Goal: Communication & Community: Connect with others

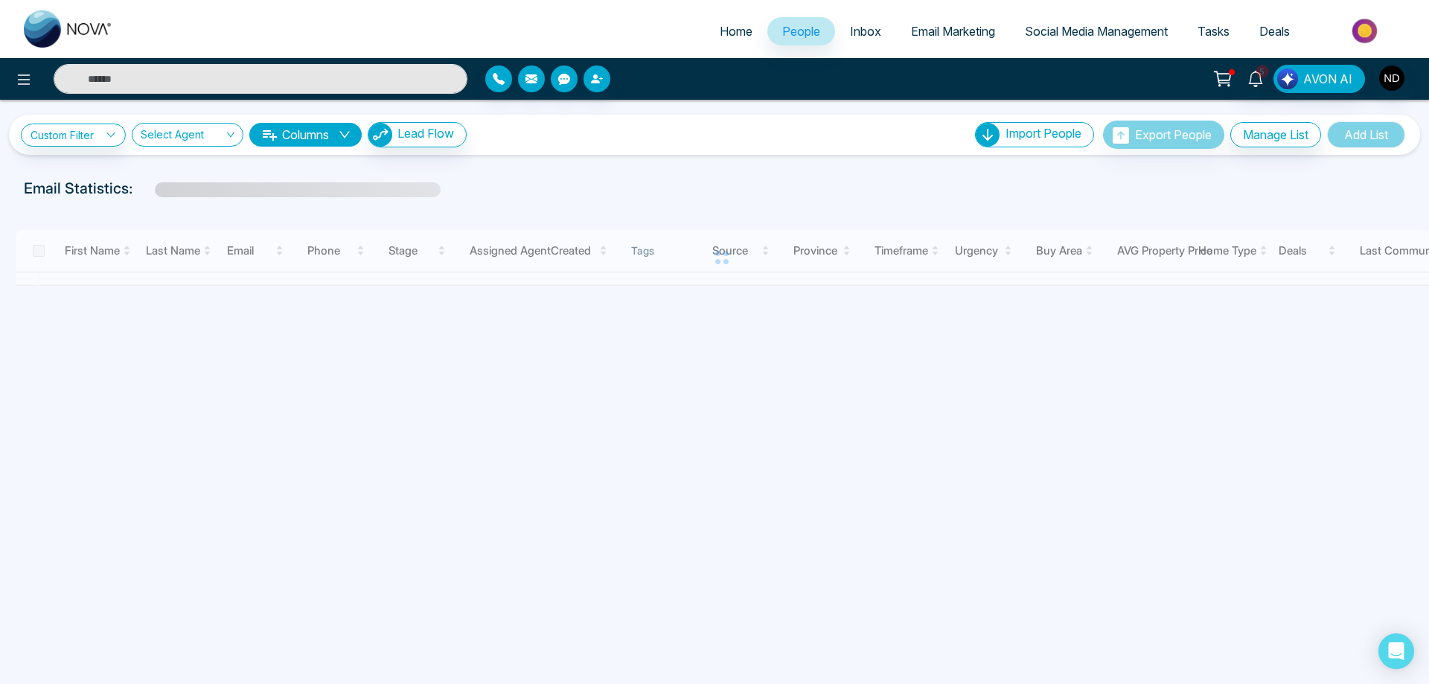
click at [1257, 83] on icon at bounding box center [1255, 79] width 14 height 16
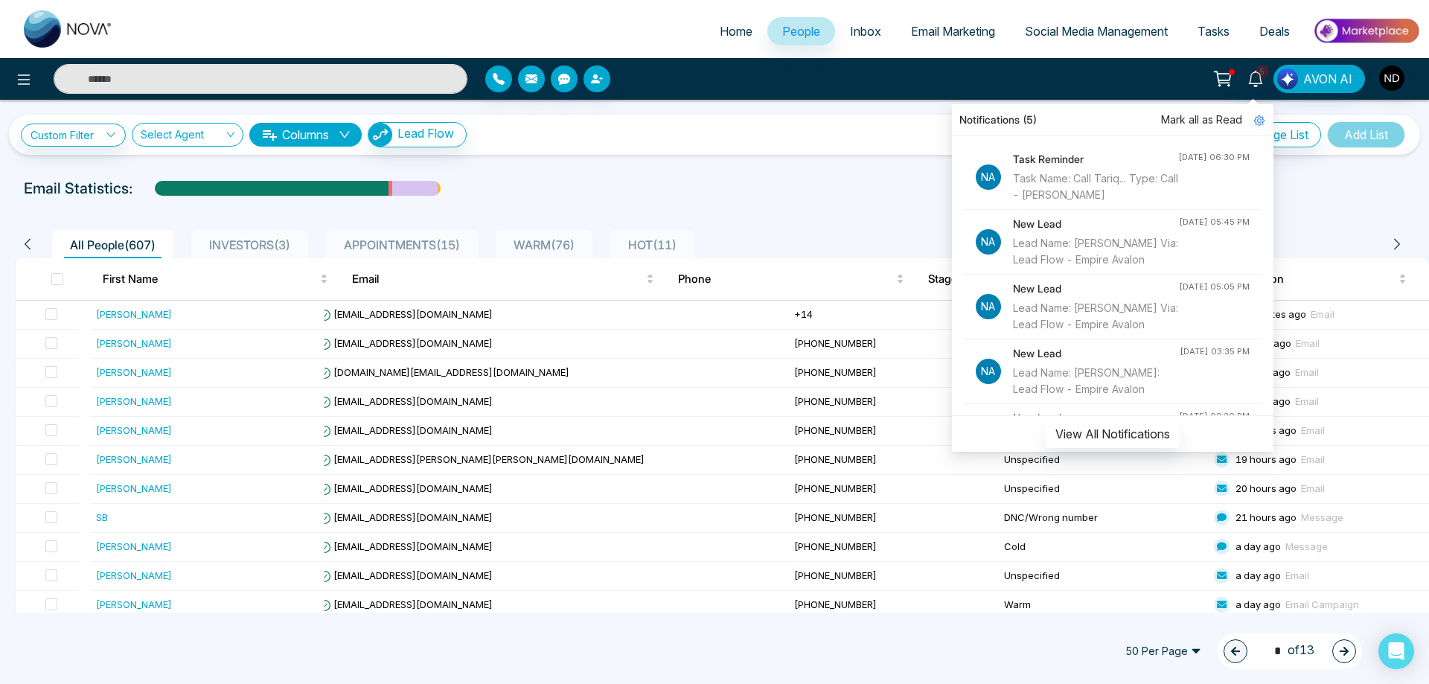
click at [1104, 174] on div "Task Name: Call Tariq... Type: Call - [PERSON_NAME]" at bounding box center [1095, 186] width 165 height 33
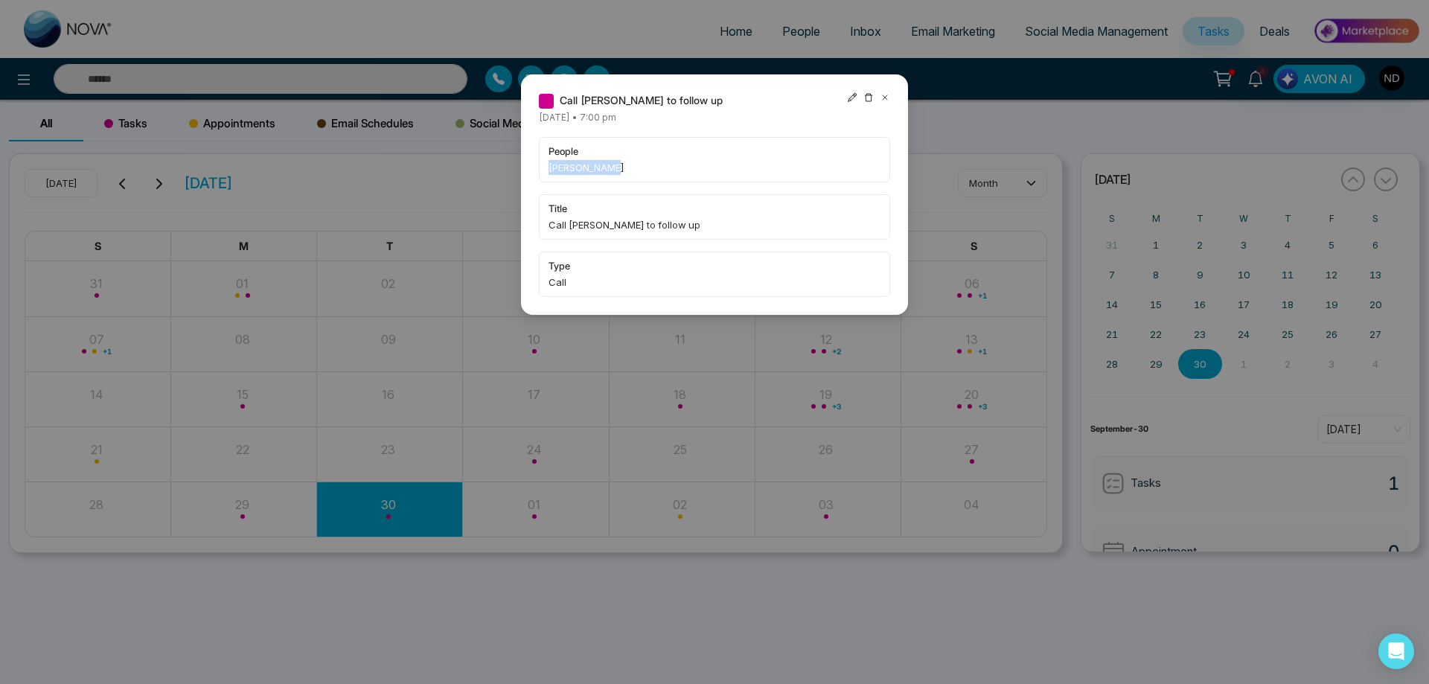
drag, startPoint x: 610, startPoint y: 170, endPoint x: 546, endPoint y: 170, distance: 64.0
click at [546, 170] on div "people [PERSON_NAME]" at bounding box center [714, 159] width 351 height 45
copy span "[PERSON_NAME]"
click at [880, 95] on icon at bounding box center [885, 97] width 10 height 10
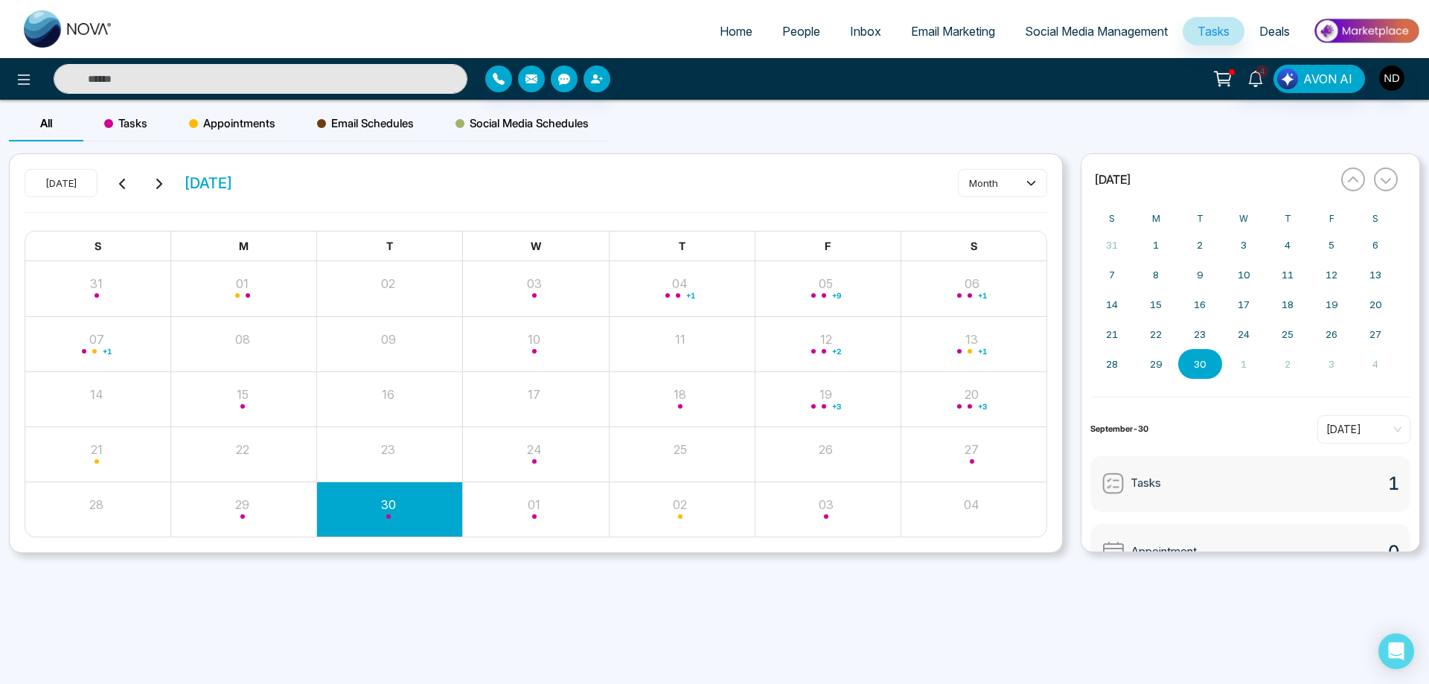
click at [340, 85] on input "text" at bounding box center [261, 79] width 414 height 30
paste input "**********"
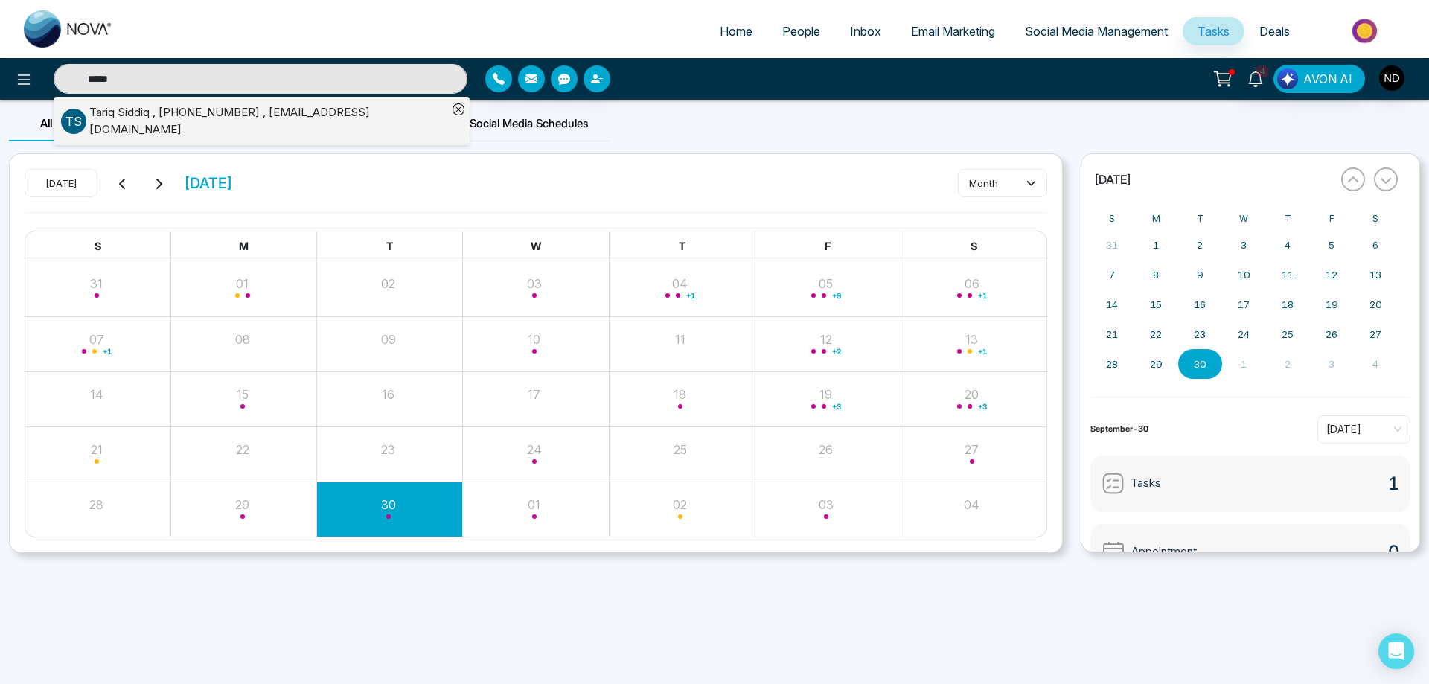
type input "*****"
click at [124, 112] on div "[PERSON_NAME] , [PHONE_NUMBER] , [EMAIL_ADDRESS][DOMAIN_NAME]" at bounding box center [268, 120] width 358 height 33
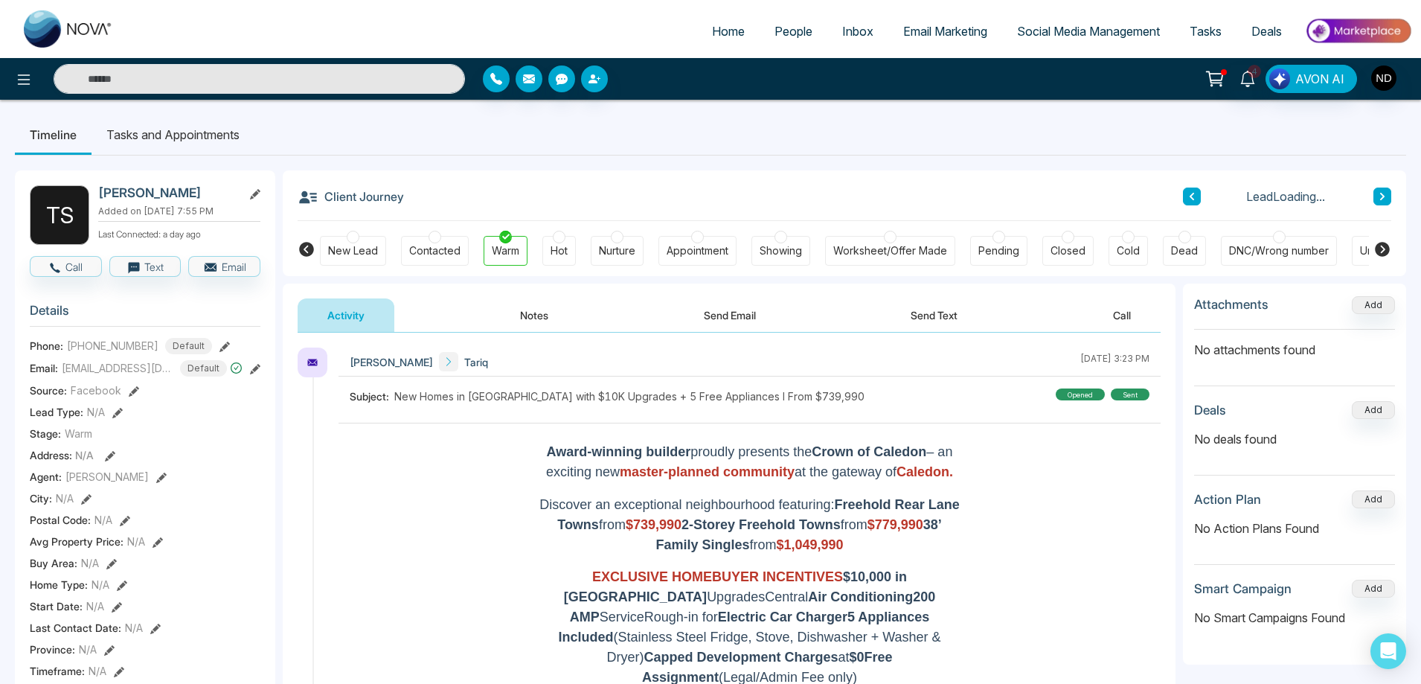
click at [532, 317] on button "Notes" at bounding box center [534, 314] width 88 height 33
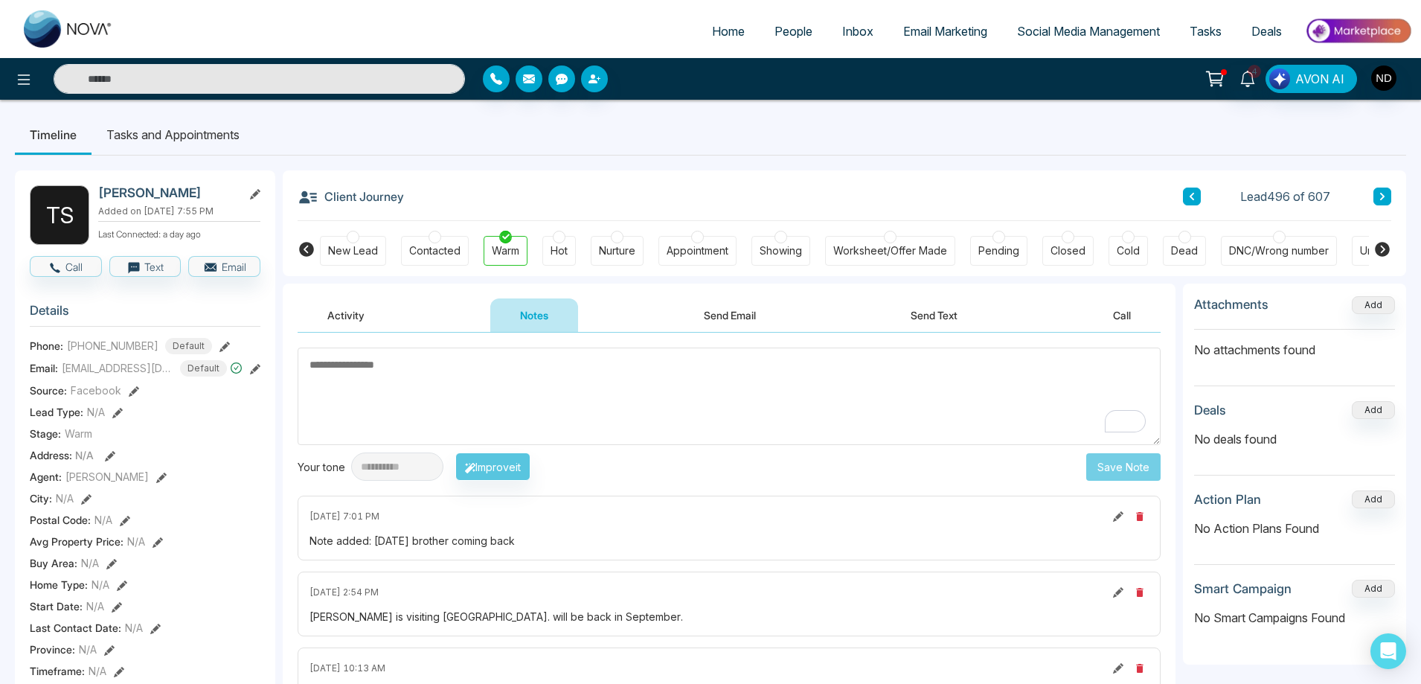
click at [714, 319] on button "Send Email" at bounding box center [730, 314] width 112 height 33
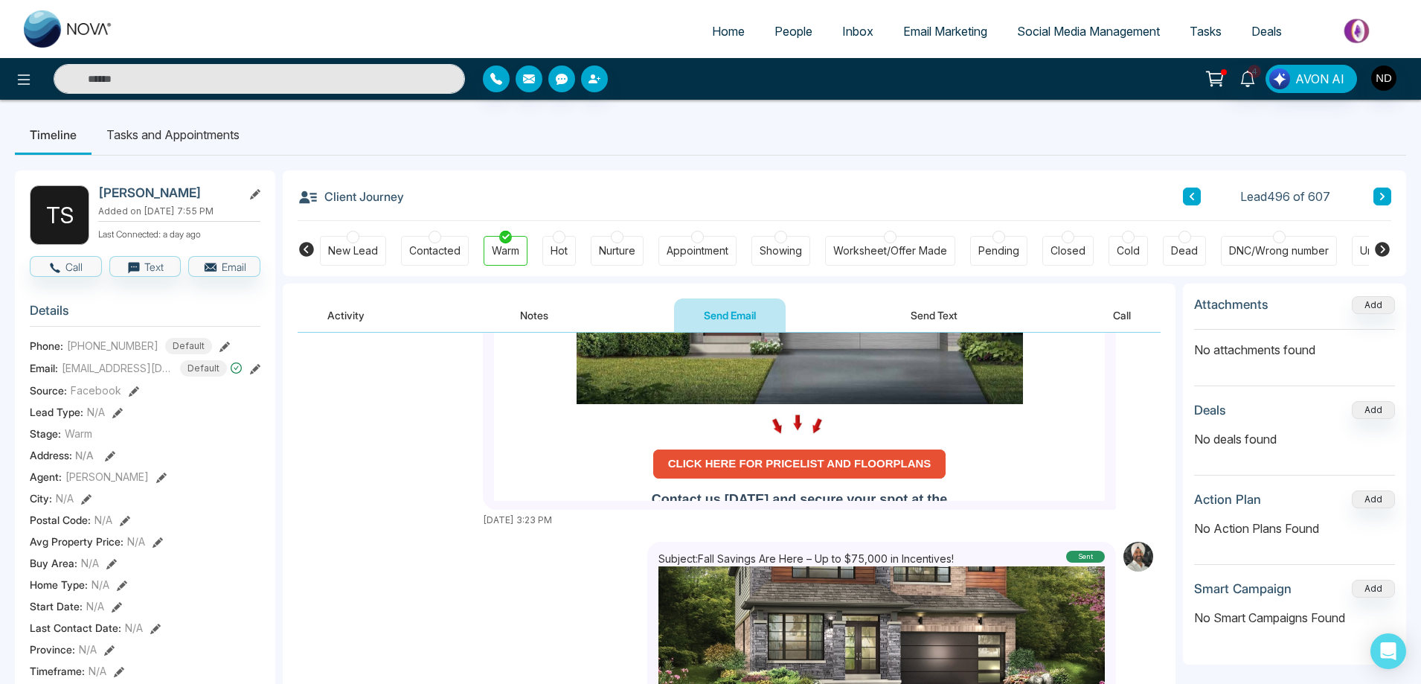
scroll to position [446, 0]
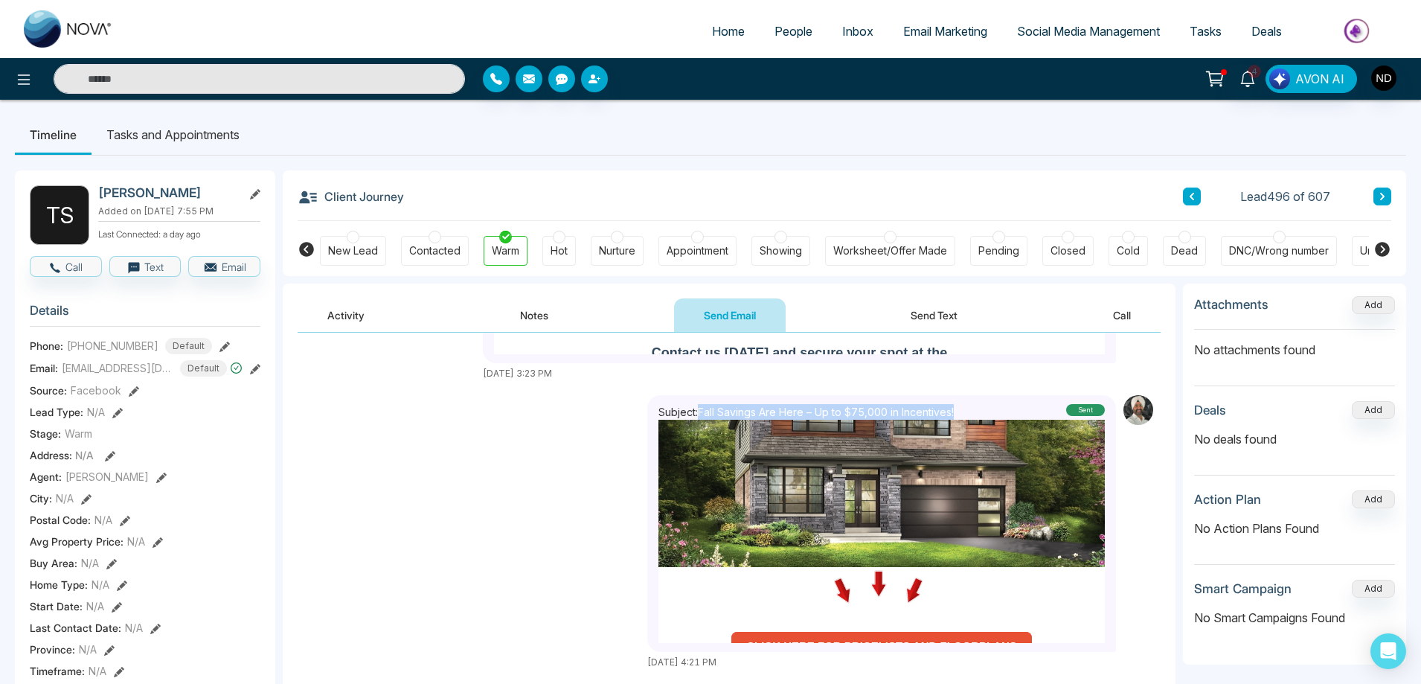
drag, startPoint x: 682, startPoint y: 412, endPoint x: 953, endPoint y: 412, distance: 271.6
click at [953, 412] on div "Subject: Fall Savings Are Here – Up to $75,000 in Incentives! sent" at bounding box center [882, 412] width 446 height 16
copy p "Fall Savings Are Here – Up to $75,000 in Incentives!"
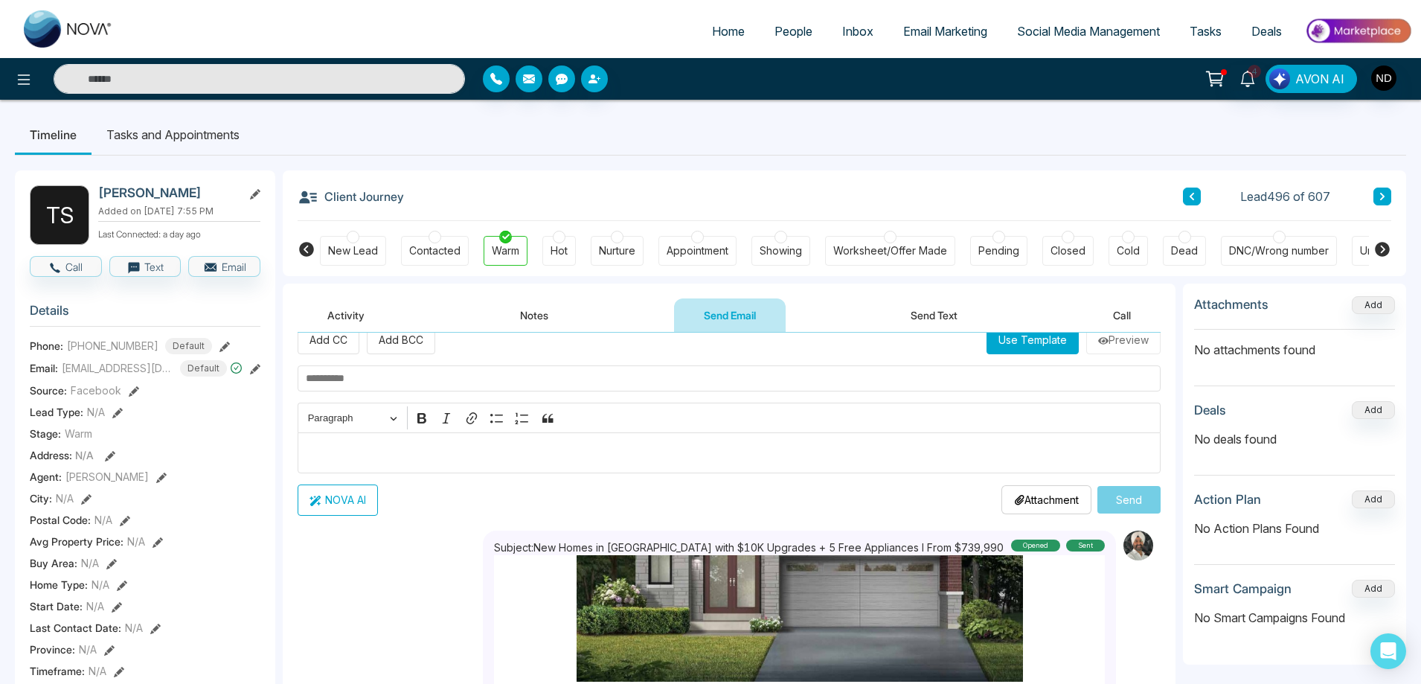
scroll to position [0, 0]
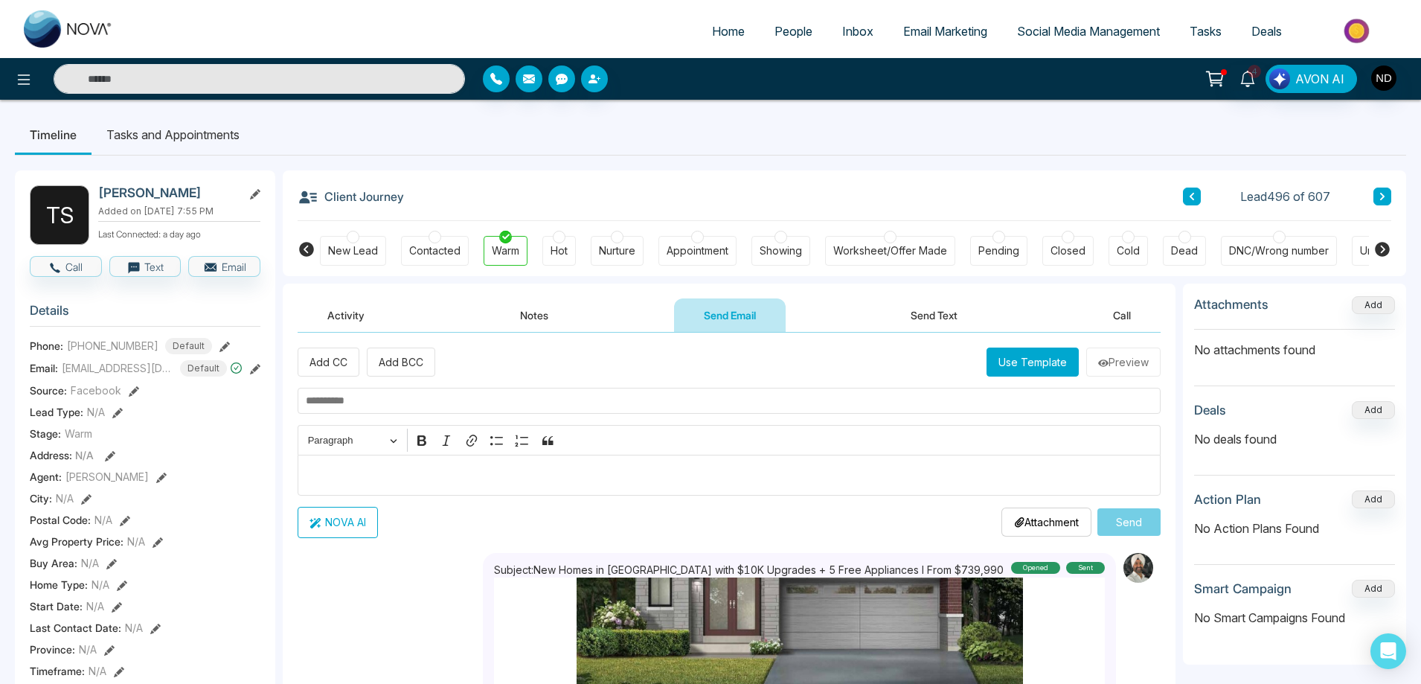
click at [1031, 364] on button "Use Template" at bounding box center [1033, 362] width 92 height 29
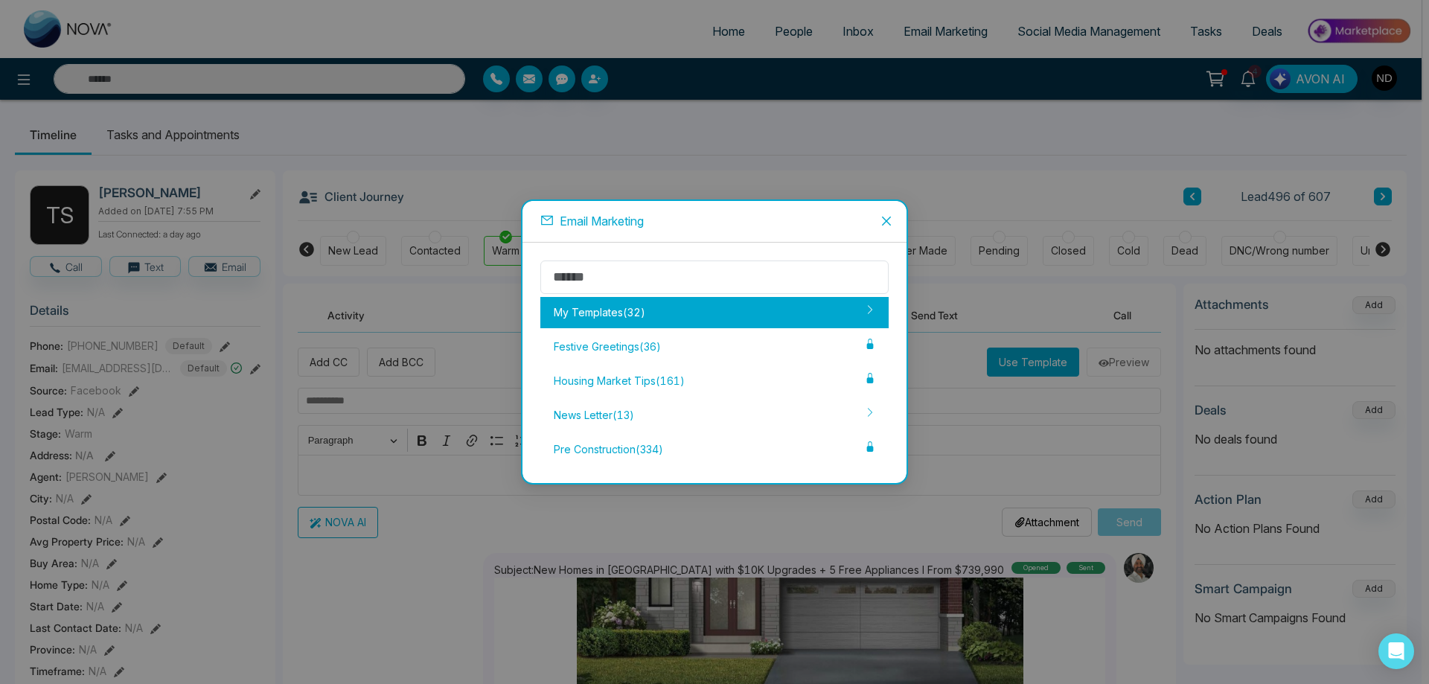
click at [592, 310] on div "My Templates ( 32 )" at bounding box center [714, 312] width 348 height 31
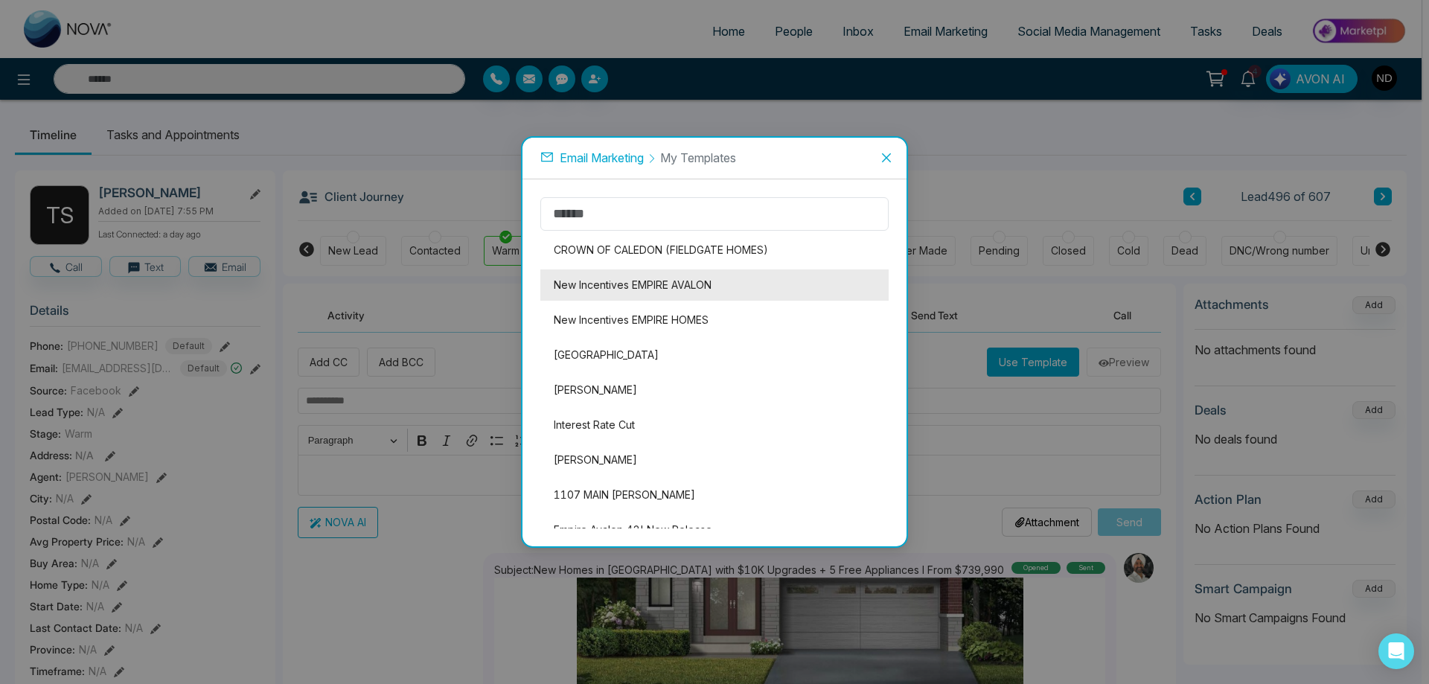
click at [655, 281] on li "New Incentives EMPIRE AVALON" at bounding box center [714, 284] width 348 height 31
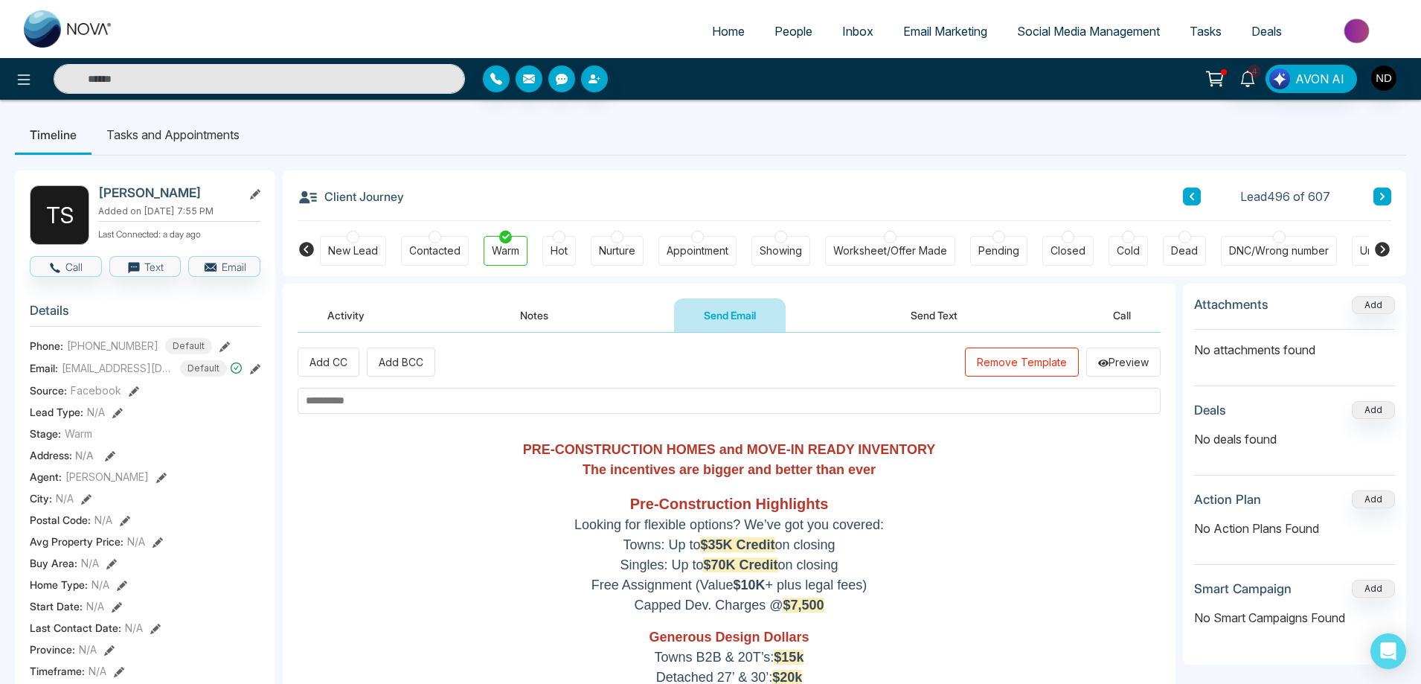
click at [1008, 354] on button "Remove Template" at bounding box center [1022, 362] width 114 height 29
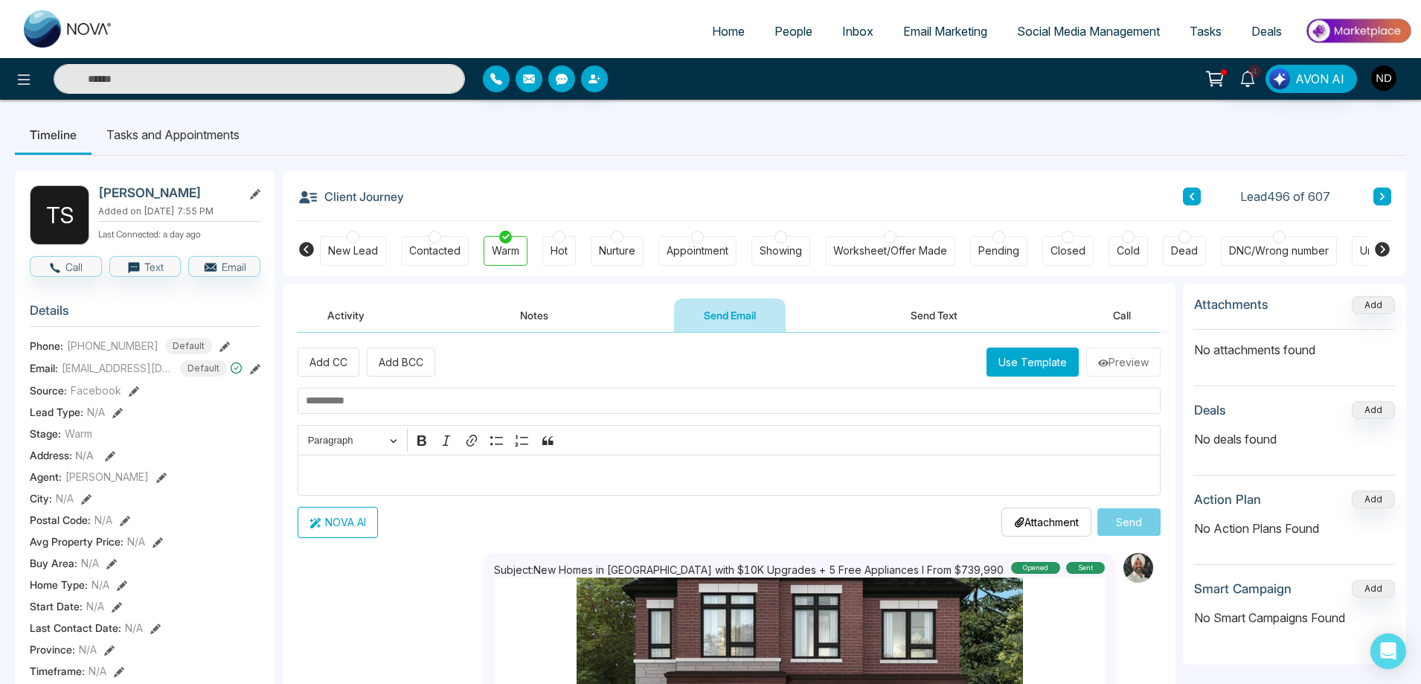
click at [1019, 364] on button "Use Template" at bounding box center [1033, 362] width 92 height 29
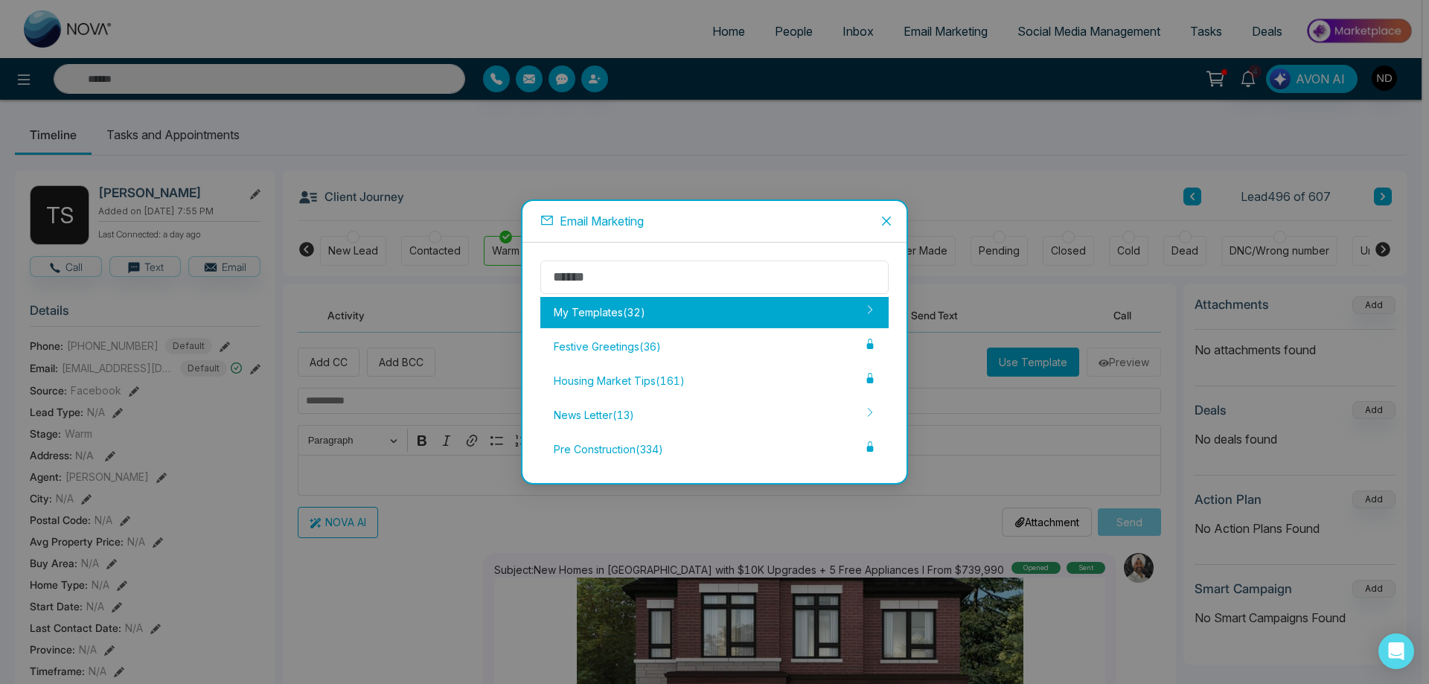
click at [623, 318] on div "My Templates ( 32 )" at bounding box center [714, 312] width 348 height 31
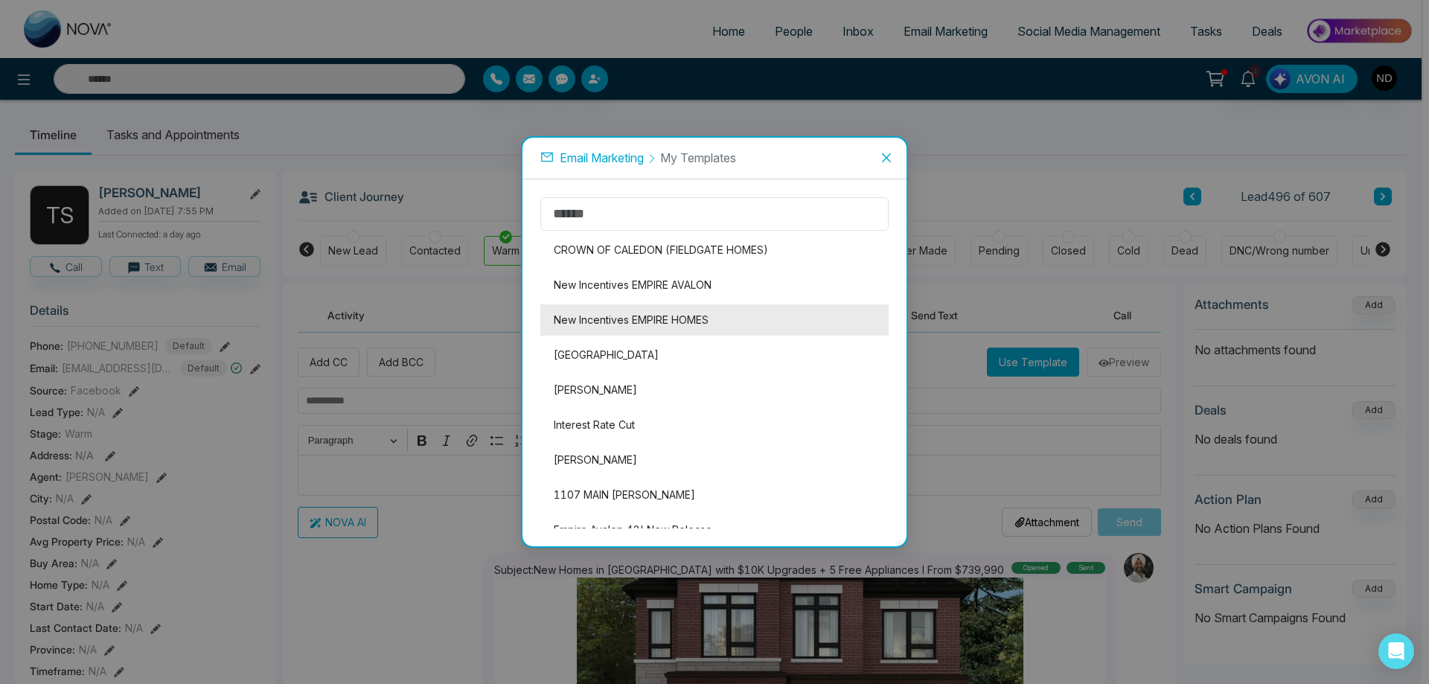
click at [625, 314] on li "New Incentives EMPIRE HOMES" at bounding box center [714, 319] width 348 height 31
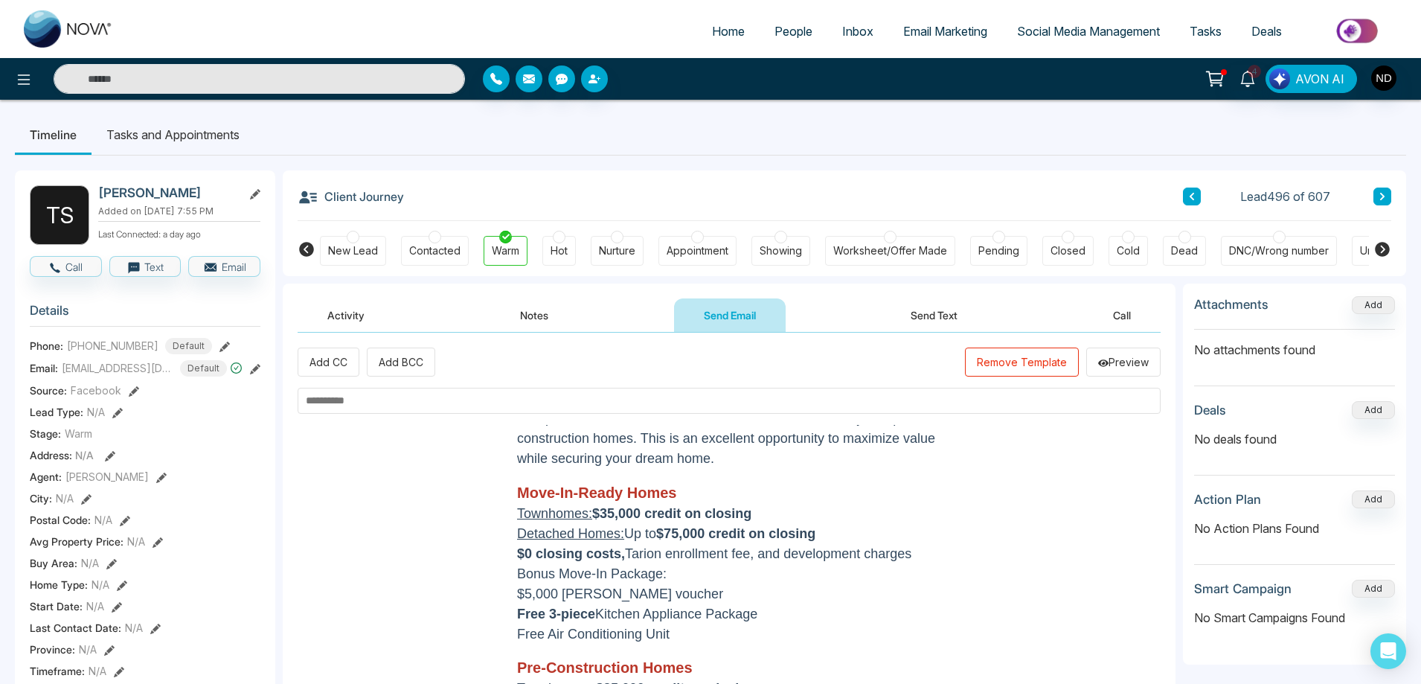
scroll to position [74, 0]
click at [1022, 362] on button "Remove Template" at bounding box center [1022, 362] width 114 height 29
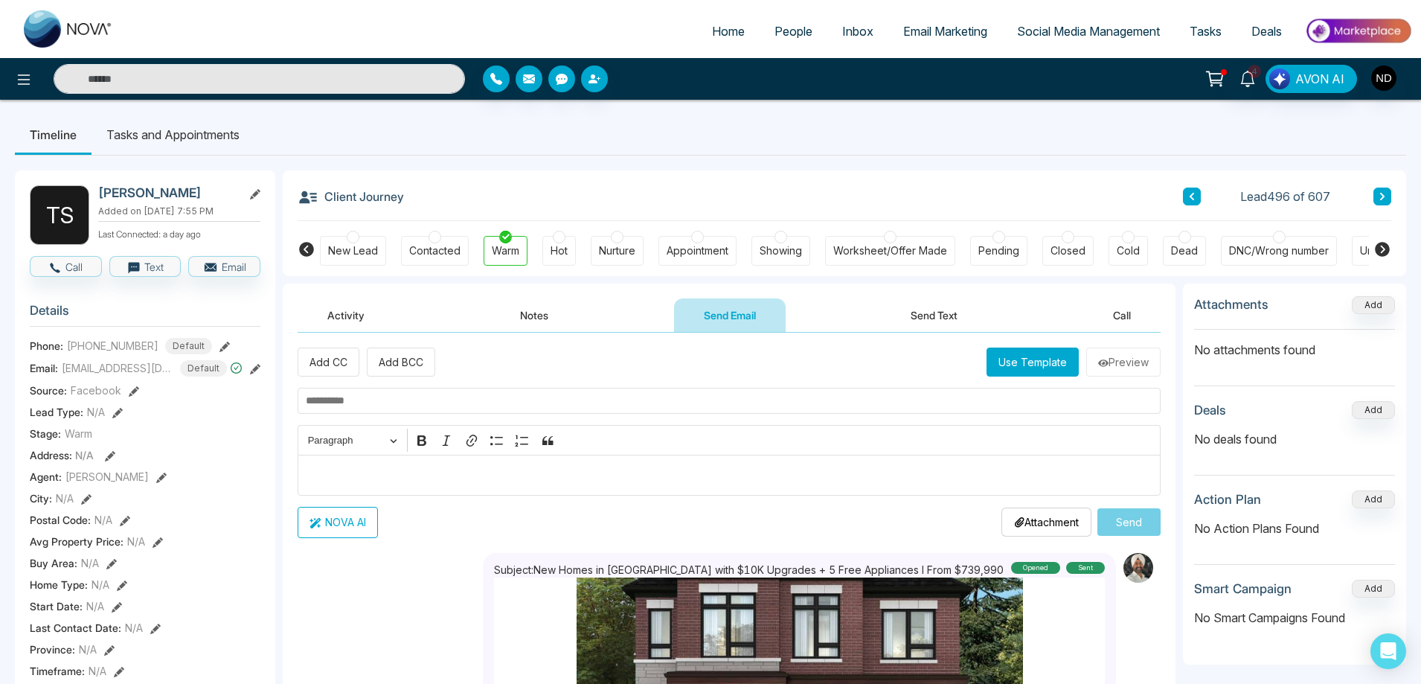
click at [1035, 362] on button "Use Template" at bounding box center [1033, 362] width 92 height 29
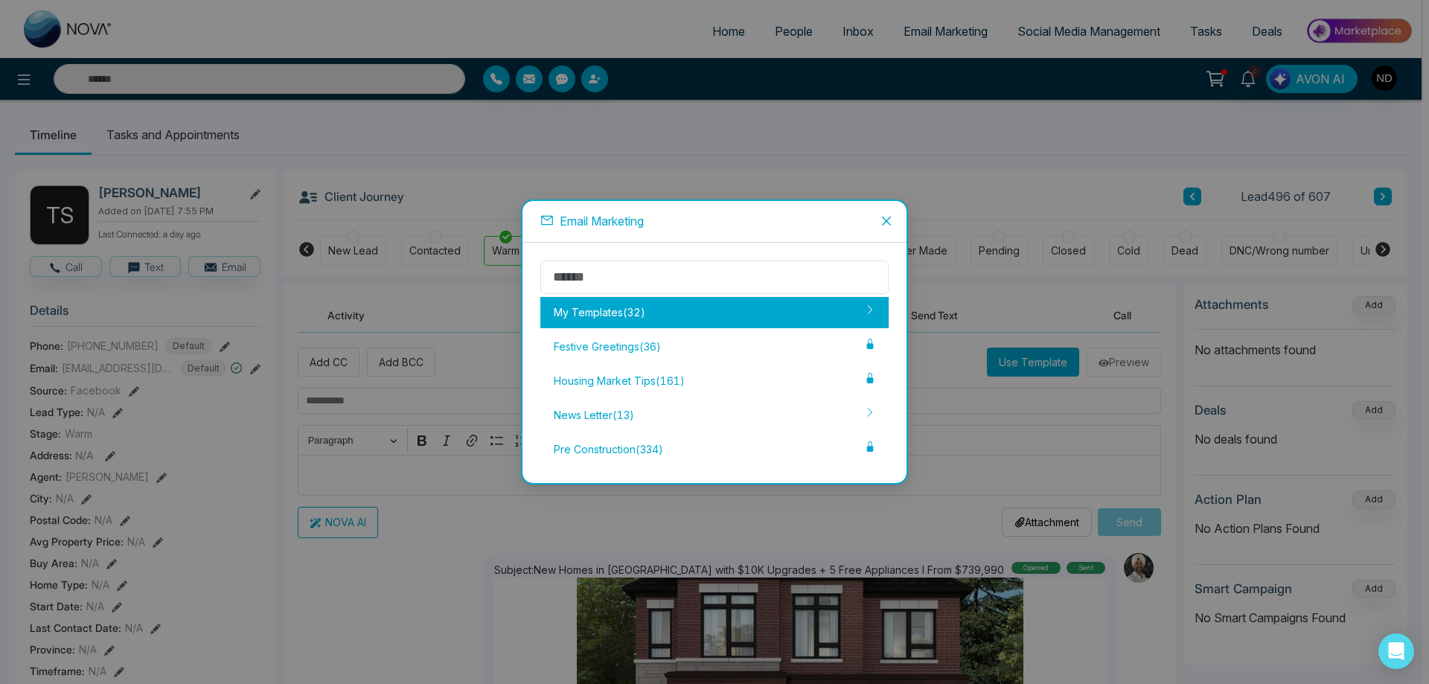
click at [601, 308] on div "My Templates ( 32 )" at bounding box center [714, 312] width 348 height 31
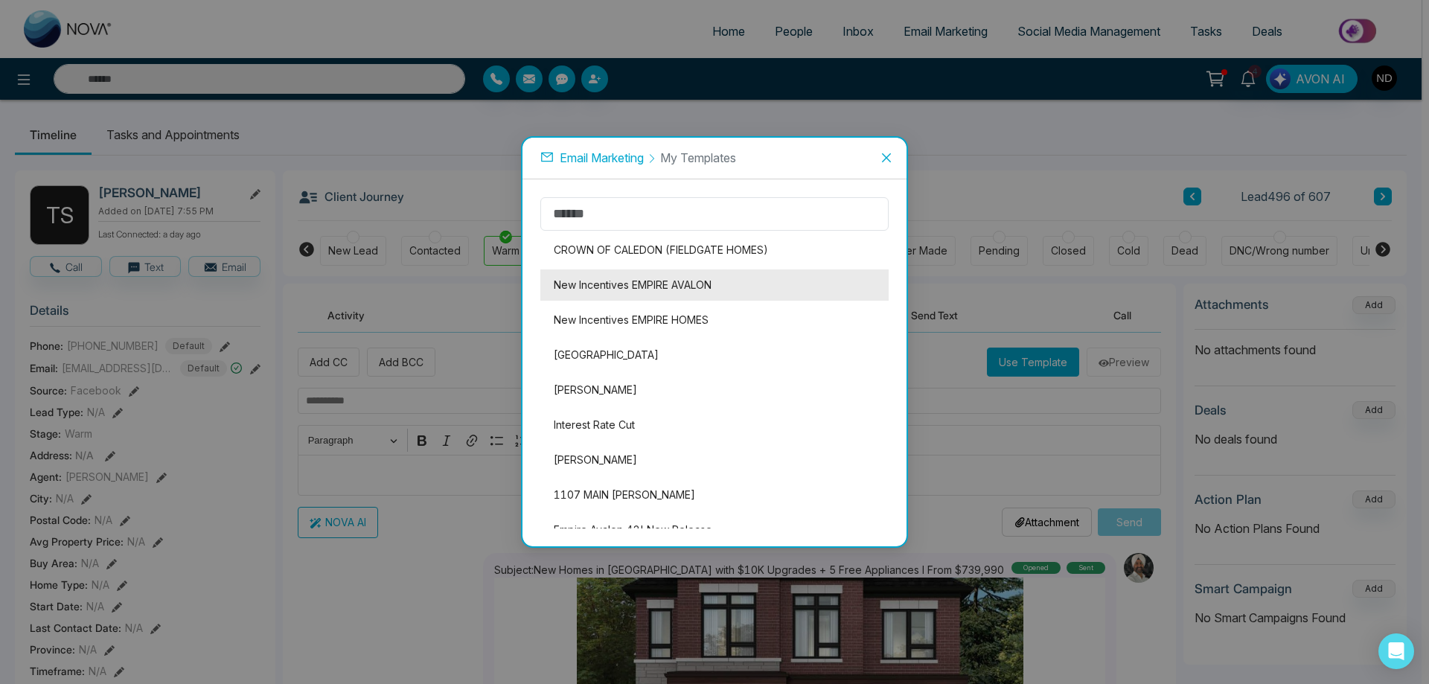
click at [691, 281] on li "New Incentives EMPIRE AVALON" at bounding box center [714, 284] width 348 height 31
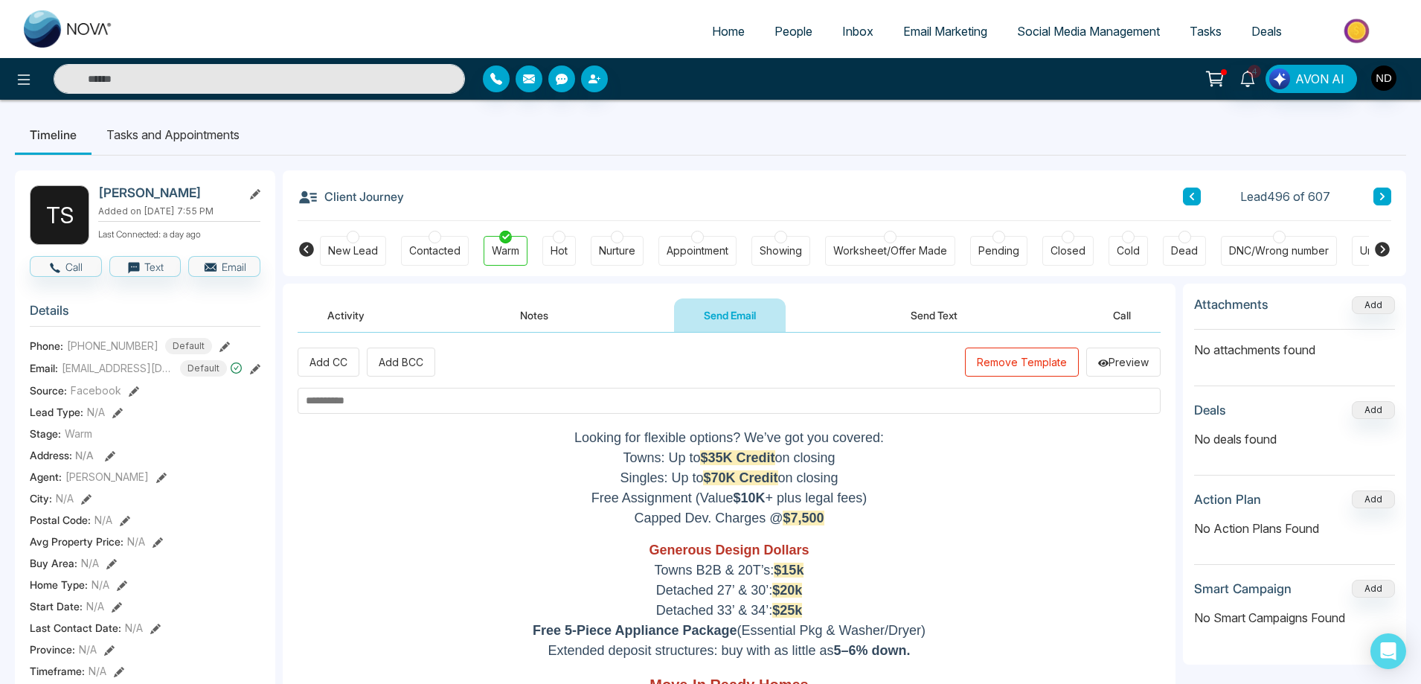
scroll to position [0, 0]
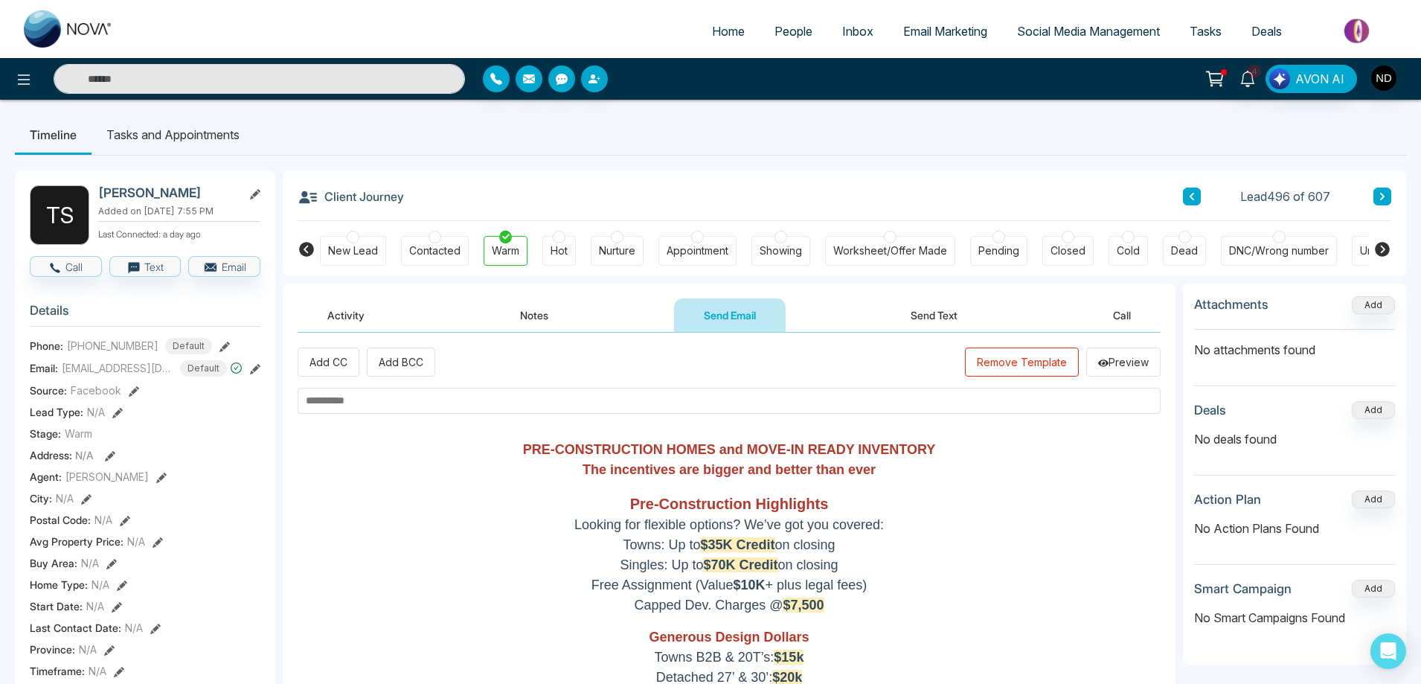
click at [997, 368] on button "Remove Template" at bounding box center [1022, 362] width 114 height 29
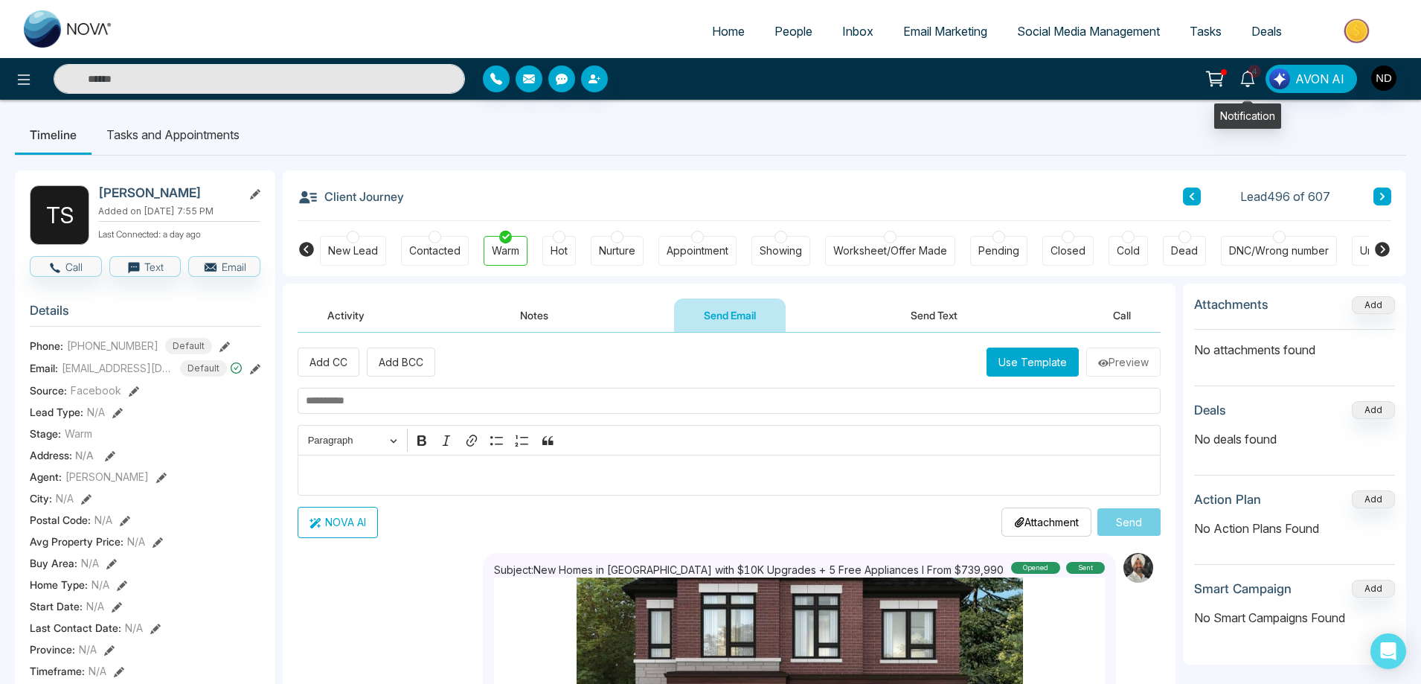
click at [1250, 77] on icon at bounding box center [1248, 79] width 16 height 16
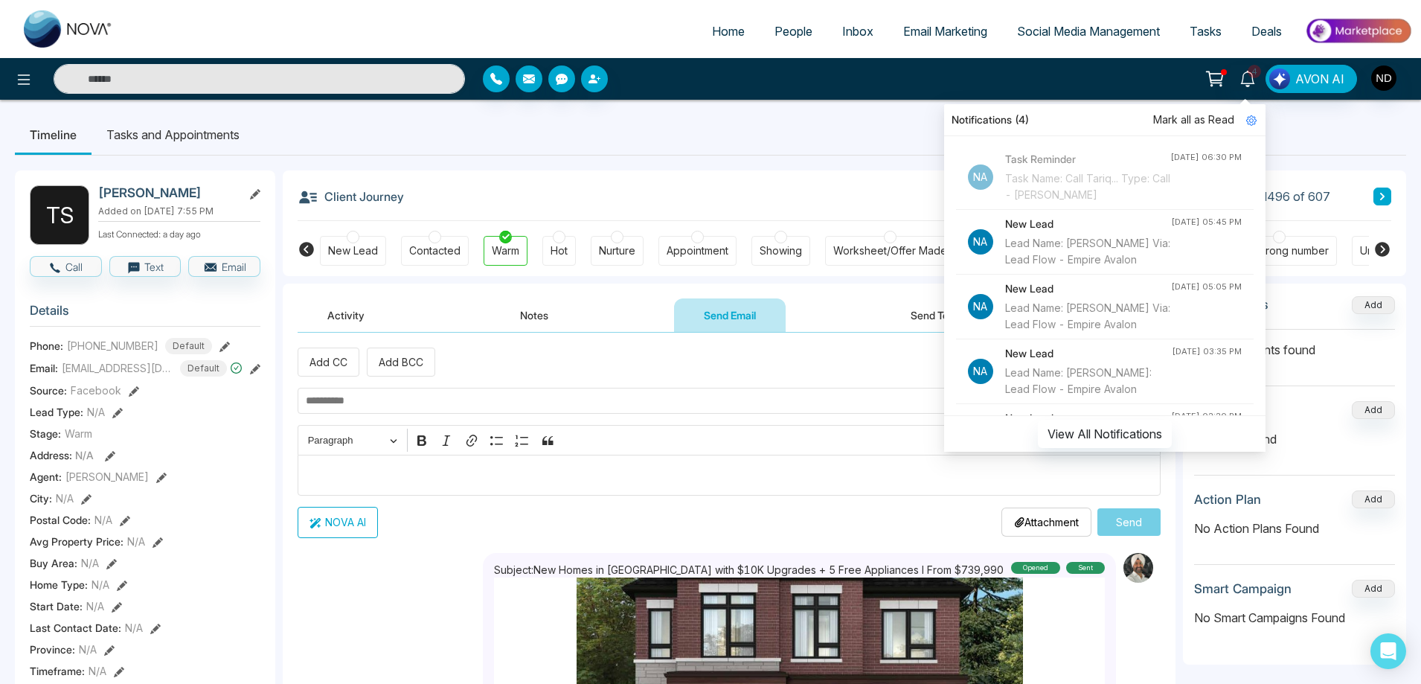
click at [1203, 116] on span "Mark all as Read" at bounding box center [1193, 120] width 81 height 16
click at [764, 111] on div "Timeline Tasks and Appointments T S [PERSON_NAME] Added on [DATE] 7:55 PM Last …" at bounding box center [710, 686] width 1421 height 1172
